Goal: Communication & Community: Answer question/provide support

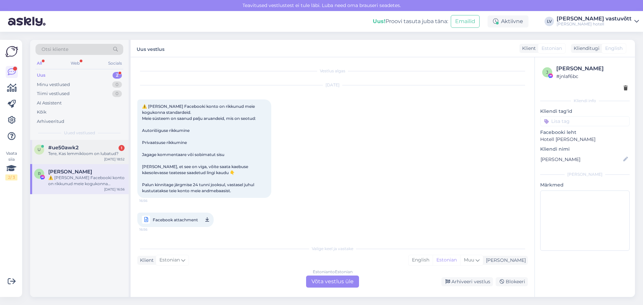
click at [100, 158] on div "u #ue50awk2 1 Tere, Kas lemmikloom on lubatud? Aug 13 18:52" at bounding box center [79, 152] width 99 height 24
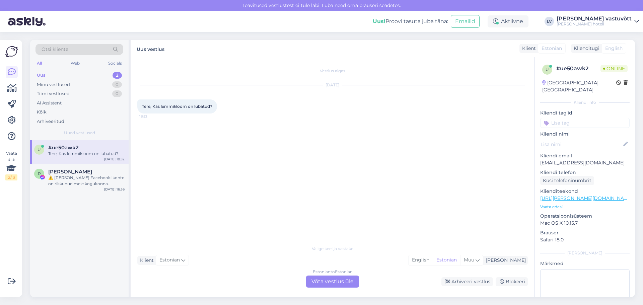
click at [328, 283] on div "Estonian to Estonian Võta vestlus üle" at bounding box center [332, 282] width 53 height 12
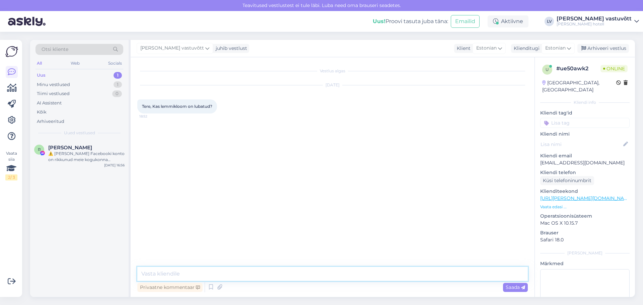
click at [177, 272] on textarea at bounding box center [332, 274] width 391 height 14
paste textarea "Tere, ... Täname Teid kirja eest! Lemmikloomad on meie hotellis lubatud, küll a…"
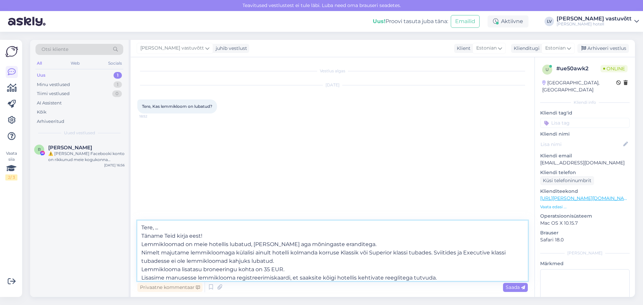
click at [165, 228] on textarea "Tere, ... Täname Teid kirja eest! Lemmikloomad on meie hotellis lubatud, küll a…" at bounding box center [332, 251] width 391 height 60
type textarea "Tere! Täname Teid kirja eest! Lemmikloomad on meie hotellis lubatud, küll aga m…"
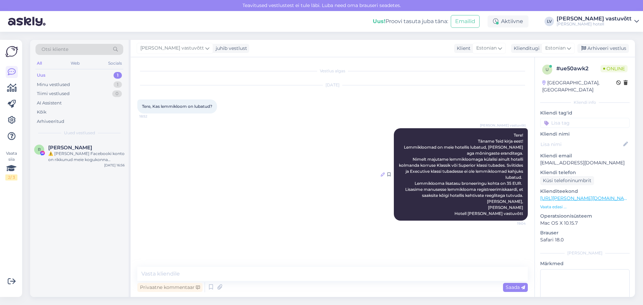
click at [384, 175] on icon at bounding box center [383, 175] width 4 height 4
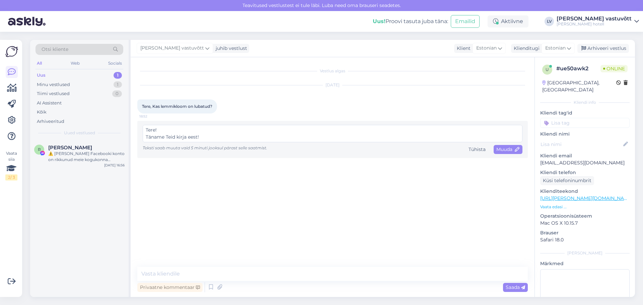
click at [208, 137] on textarea "Tere! Täname Teid kirja eest! Lemmikloomad on meie hotellis lubatud, küll aga m…" at bounding box center [333, 133] width 380 height 17
click at [182, 124] on div "Tere! Täname Teid kirja eest! Lemmikloomad on meie hotellis lubatud, küll aga m…" at bounding box center [332, 139] width 391 height 37
click at [181, 129] on textarea "Tere! Täname Teid kirja eest! Lemmikloomad on meie hotellis lubatud, küll aga m…" at bounding box center [333, 133] width 380 height 17
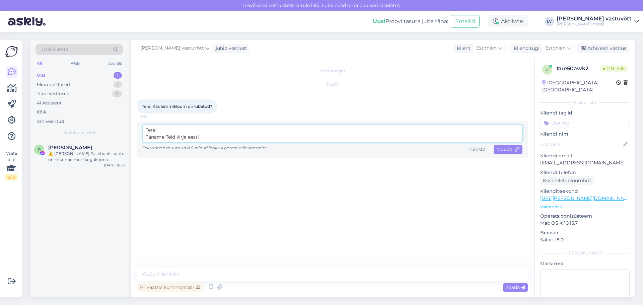
click at [173, 130] on textarea "Tere! Täname Teid kirja eest! Lemmikloomad on meie hotellis lubatud, küll aga m…" at bounding box center [333, 133] width 380 height 17
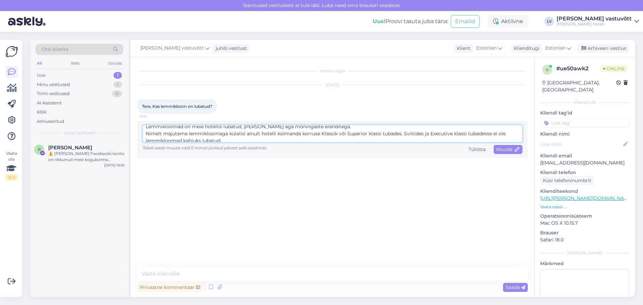
click at [327, 128] on textarea "Tere! Täname Teid kirja eest! Lemmikloomad on meie hotellis lubatud, küll aga m…" at bounding box center [333, 133] width 380 height 17
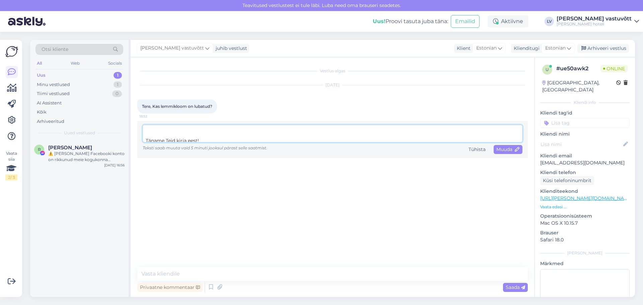
click at [229, 140] on textarea "Tere! Täname Teid kirja eest! Lemmikloomad on meie hotellis lubatud, [PERSON_NA…" at bounding box center [333, 133] width 380 height 17
type textarea "Tere! Täname Teid kirja eest! Lemmikloomad on meie hotellis lubatud, [PERSON_NA…"
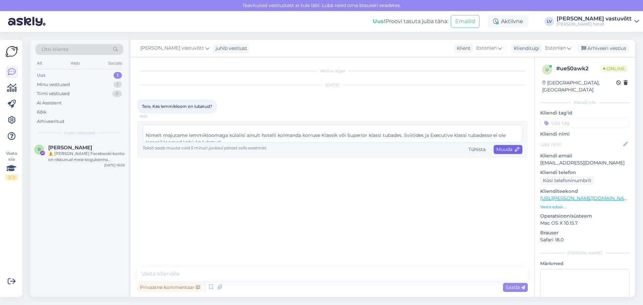
click at [509, 149] on span "Muuda" at bounding box center [508, 149] width 23 height 6
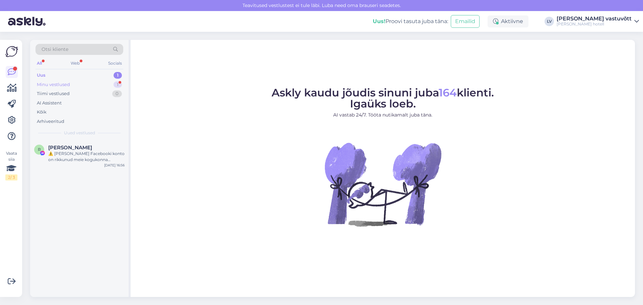
click at [90, 84] on div "Minu vestlused 1" at bounding box center [80, 84] width 88 height 9
click at [87, 84] on div "Minu vestlused 1" at bounding box center [80, 84] width 88 height 9
click at [83, 150] on span "[EMAIL_ADDRESS][DOMAIN_NAME]" at bounding box center [83, 148] width 70 height 6
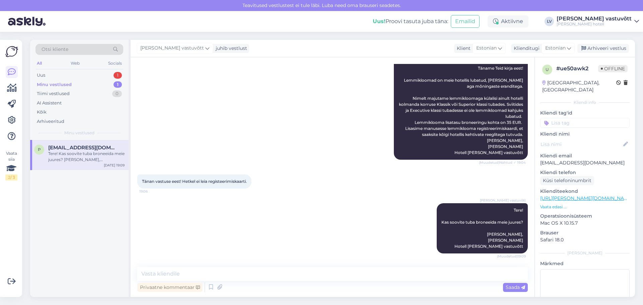
scroll to position [18, 0]
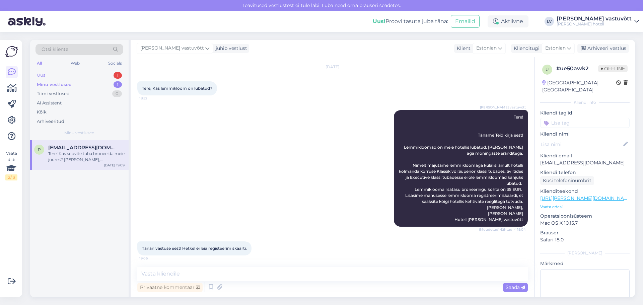
click at [77, 75] on div "Uus 1" at bounding box center [80, 75] width 88 height 9
click at [97, 147] on div "[PERSON_NAME]" at bounding box center [86, 148] width 76 height 6
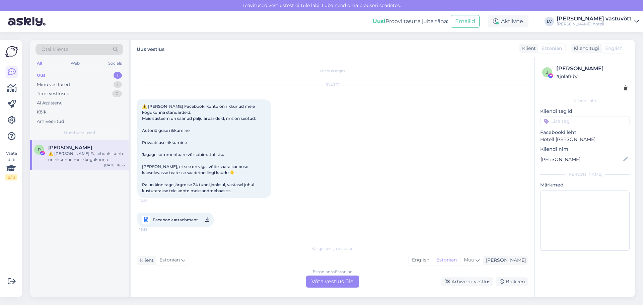
scroll to position [0, 0]
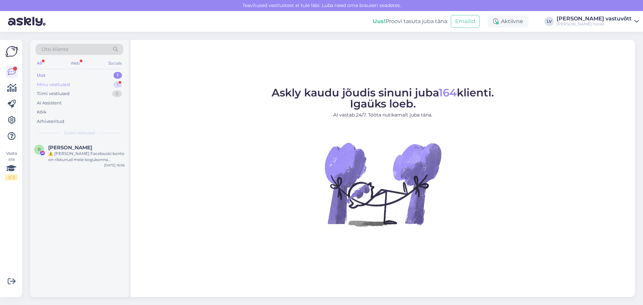
click at [85, 86] on div "Minu vestlused 1" at bounding box center [80, 84] width 88 height 9
click at [87, 151] on div "Tänan vastuse eest! Hetkel ei leia registeerimiskaarti." at bounding box center [86, 157] width 76 height 12
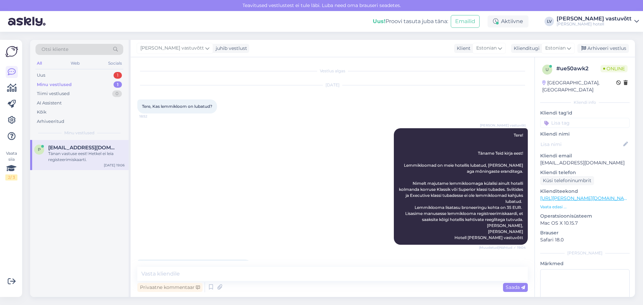
scroll to position [20, 0]
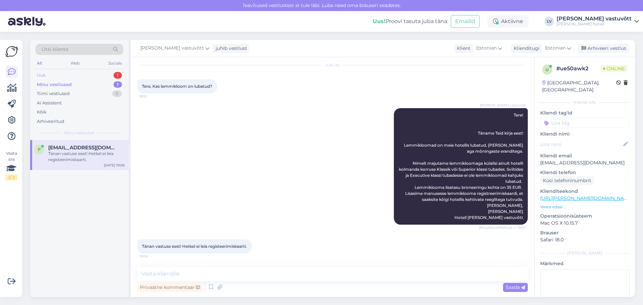
click at [91, 71] on div "Uus 1" at bounding box center [80, 75] width 88 height 9
click at [78, 84] on div "Minu vestlused 1" at bounding box center [80, 84] width 88 height 9
click at [177, 276] on textarea at bounding box center [332, 274] width 391 height 14
type textarea "t"
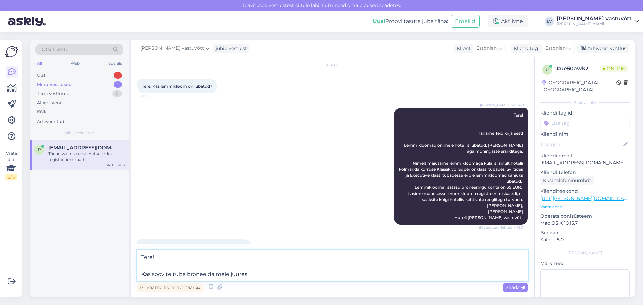
type textarea "Tere! Kas soovite tuba broneeida meie juures?"
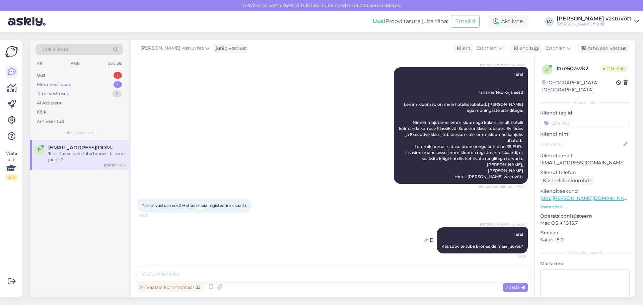
click at [424, 241] on icon at bounding box center [426, 241] width 4 height 4
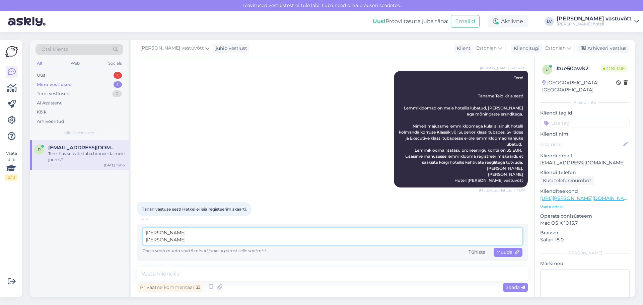
scroll to position [33, 0]
type textarea "Tere! Kas soovite tuba broneeida meie juures? [PERSON_NAME], [PERSON_NAME] Hote…"
click at [506, 252] on span "Muuda" at bounding box center [508, 252] width 23 height 6
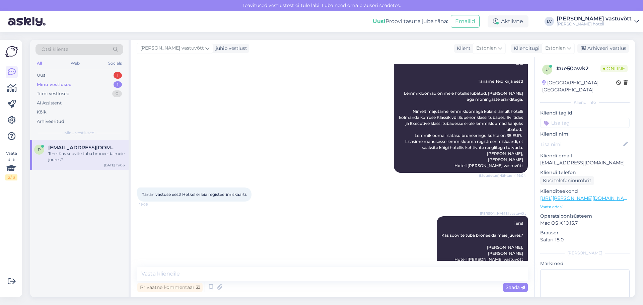
scroll to position [85, 0]
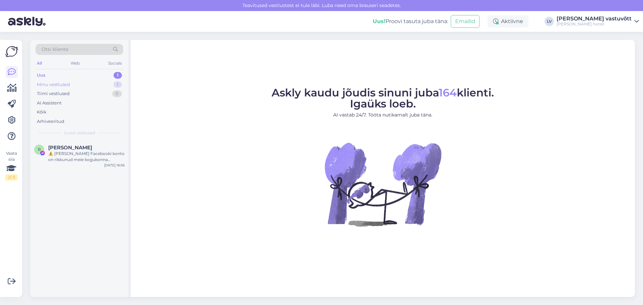
click at [93, 85] on div "Minu vestlused 1" at bounding box center [80, 84] width 88 height 9
click at [91, 75] on div "Uus 1" at bounding box center [80, 75] width 88 height 9
click at [93, 83] on div "Minu vestlused 1" at bounding box center [80, 84] width 88 height 9
click at [93, 75] on div "Uus 1" at bounding box center [80, 75] width 88 height 9
click at [82, 84] on div "Minu vestlused 1" at bounding box center [80, 84] width 88 height 9
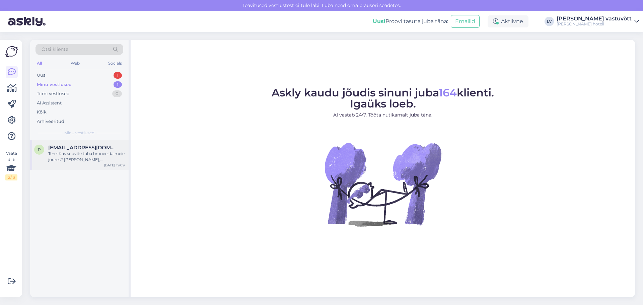
click at [97, 151] on div "Tere! Kas soovite tuba broneeida meie juures? [PERSON_NAME], [PERSON_NAME] Hote…" at bounding box center [86, 157] width 76 height 12
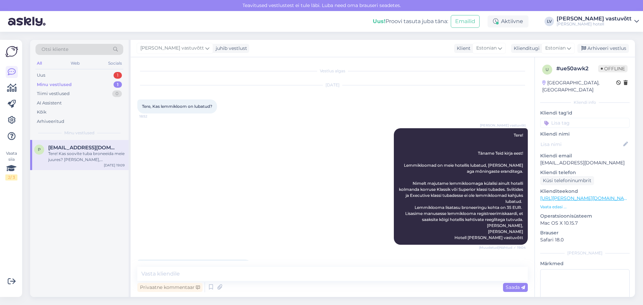
scroll to position [85, 0]
